Goal: Check status: Check status

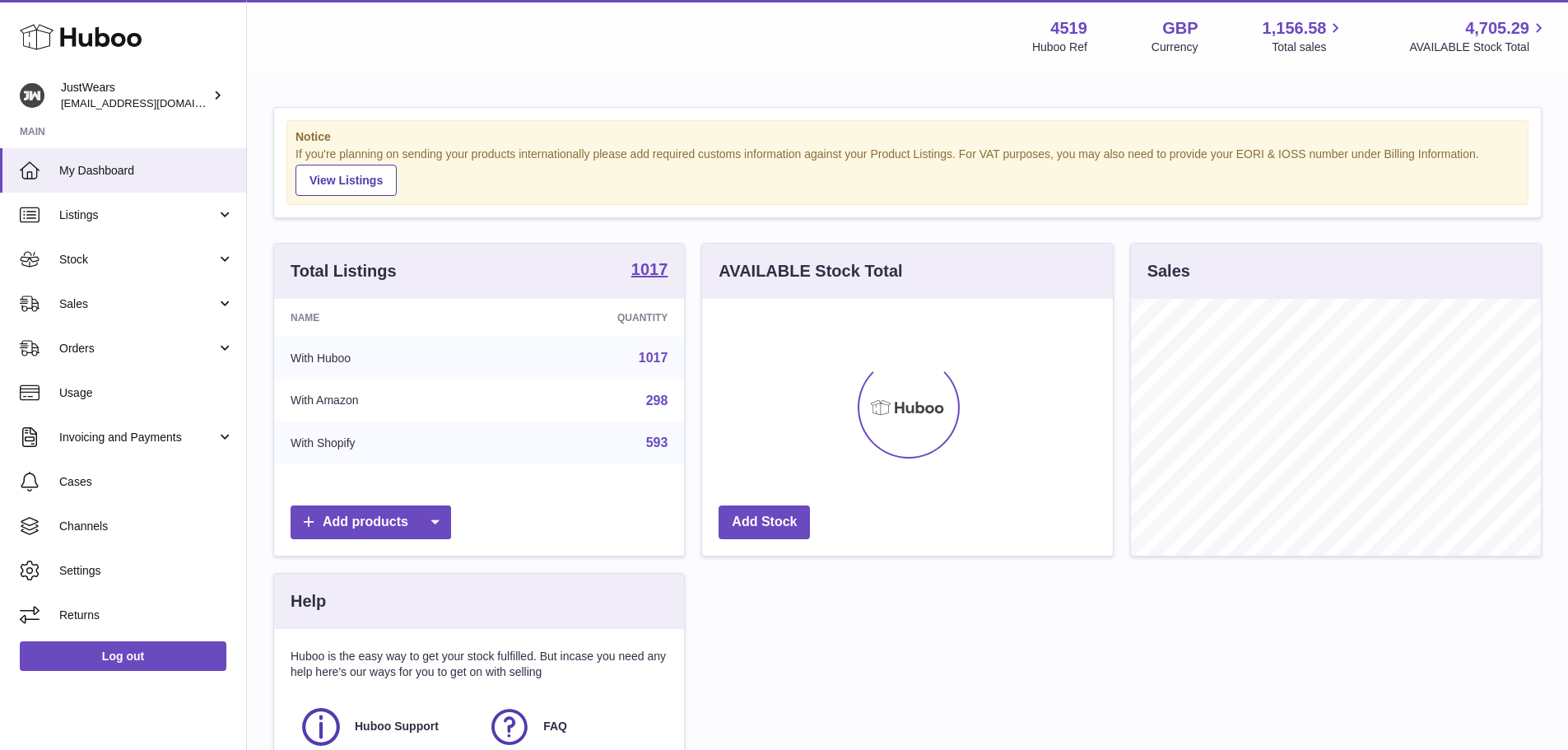
scroll to position [257, 411]
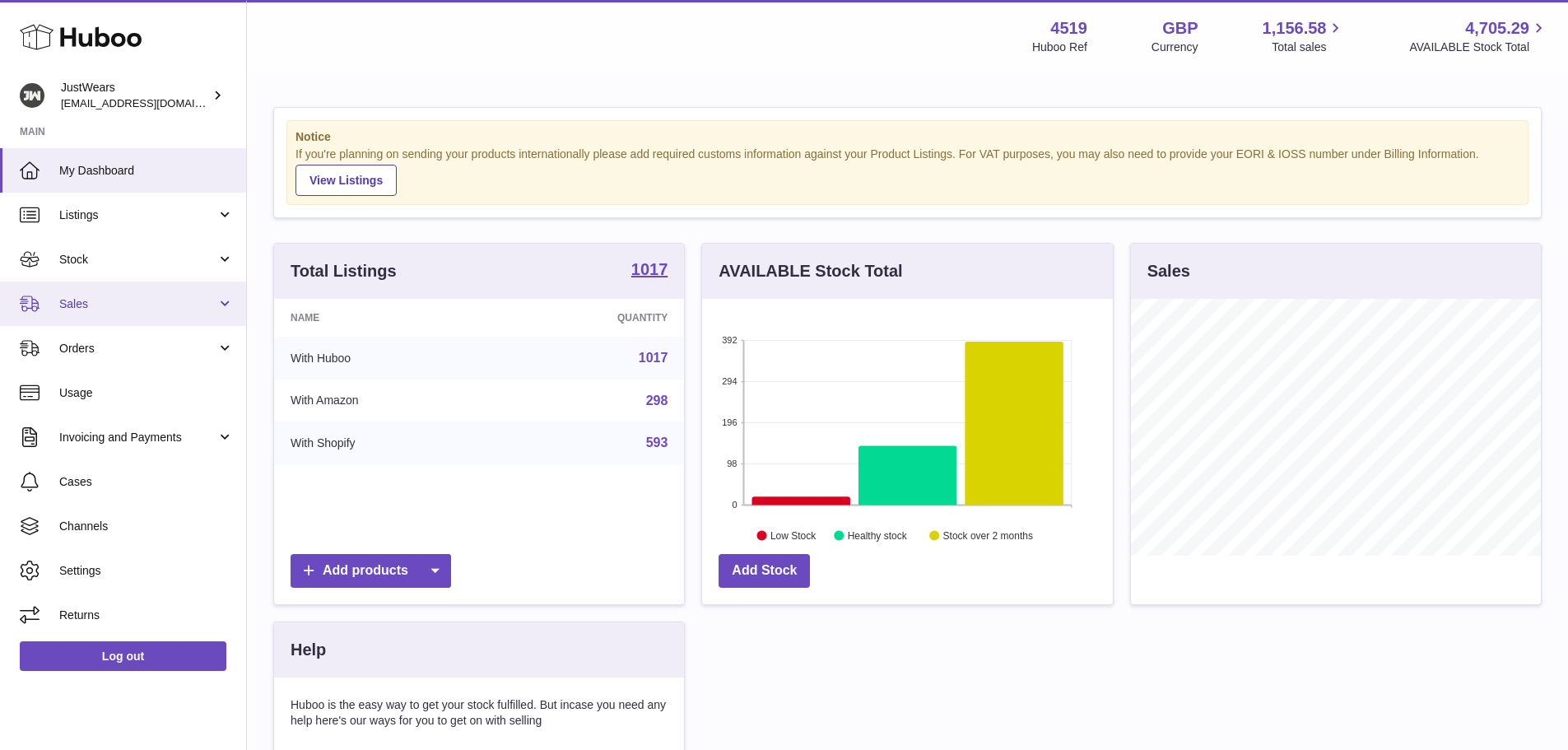
click at [126, 302] on span "Sales" at bounding box center [138, 304] width 158 height 16
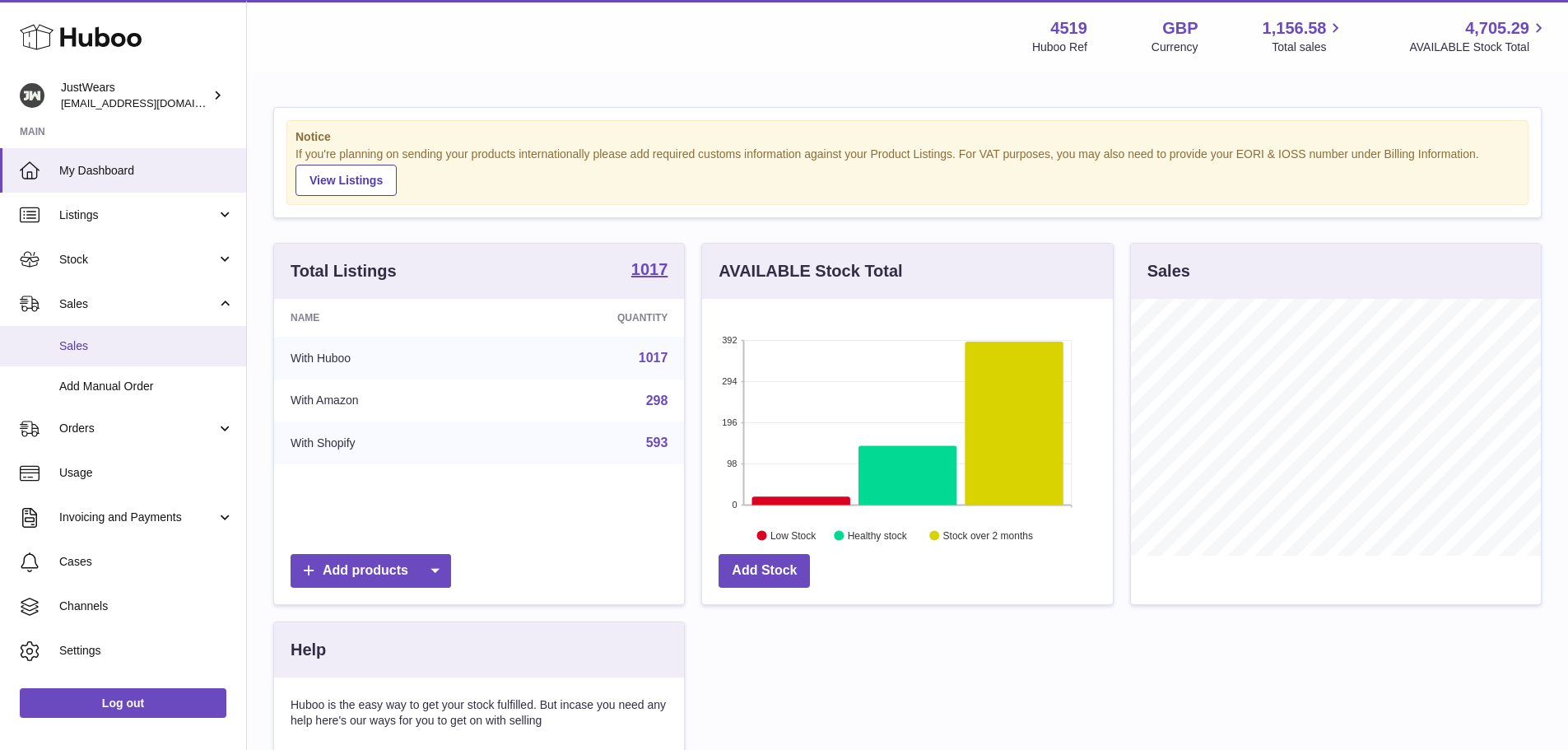
click at [140, 342] on span "Sales" at bounding box center [147, 346] width 174 height 16
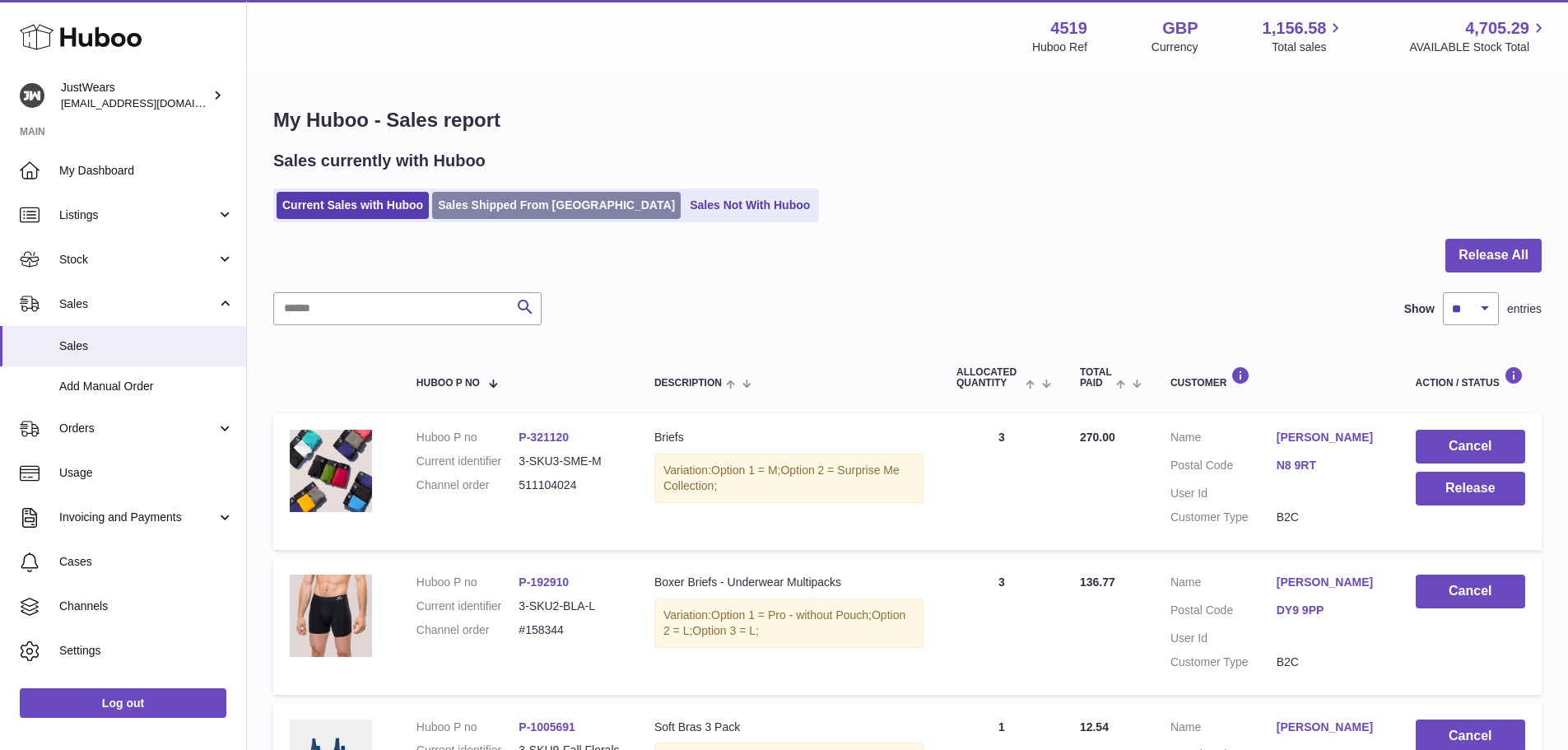
click at [530, 196] on link "Sales Shipped From [GEOGRAPHIC_DATA]" at bounding box center [556, 206] width 248 height 28
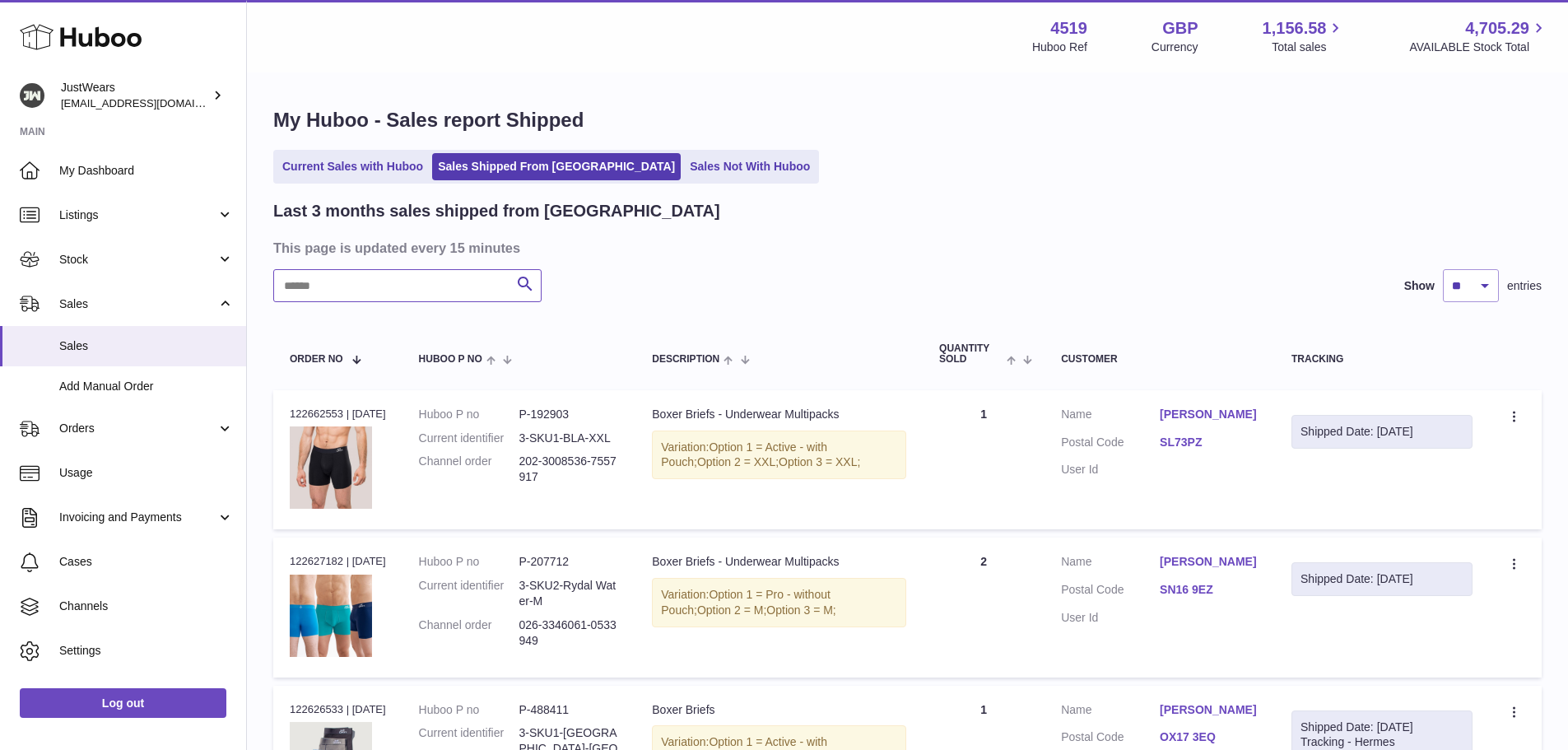
click at [416, 296] on input "text" at bounding box center [408, 286] width 269 height 33
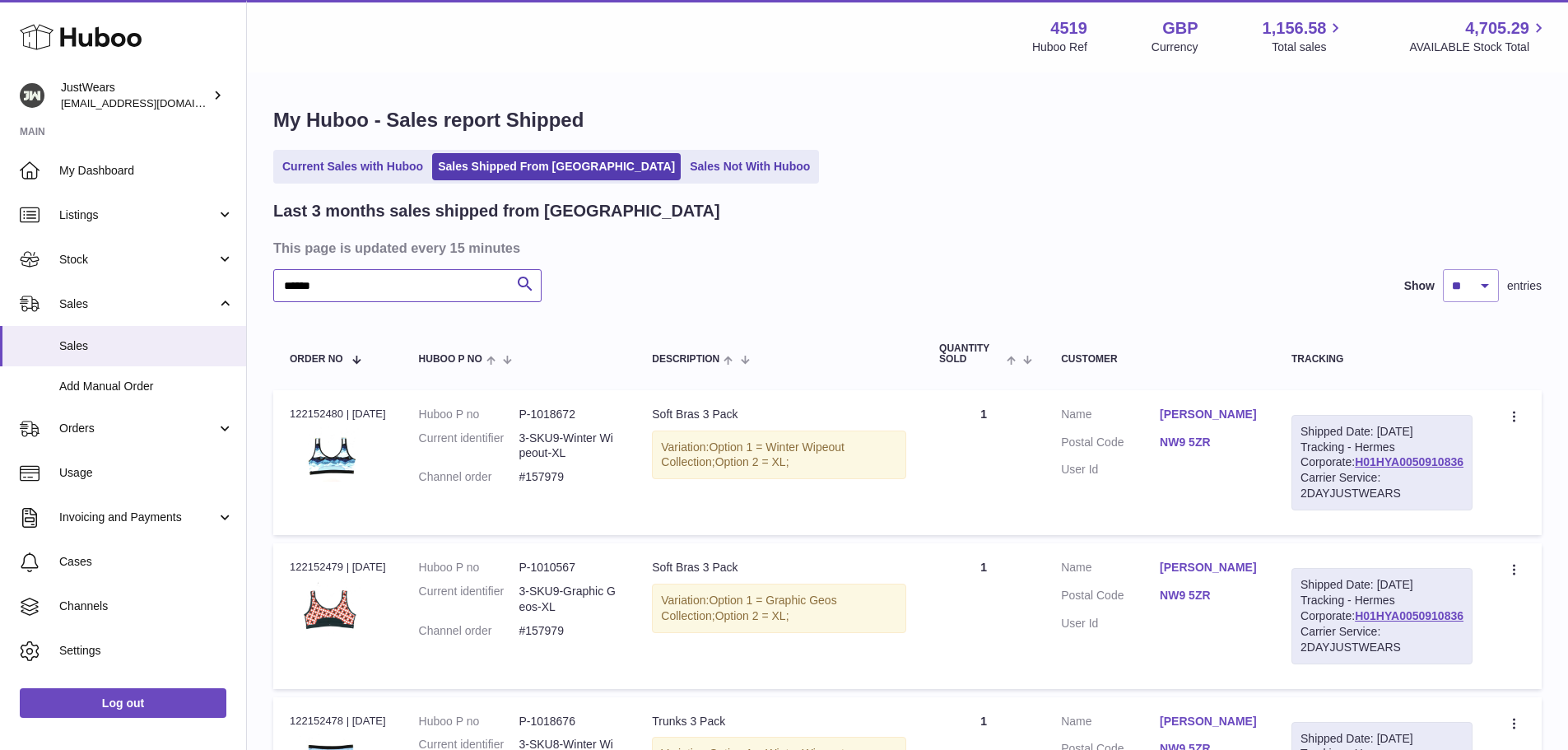
type input "******"
click at [315, 405] on td "Order no 122152480 | 2nd Aug" at bounding box center [337, 463] width 129 height 145
copy div "122152480"
